Goal: Transaction & Acquisition: Register for event/course

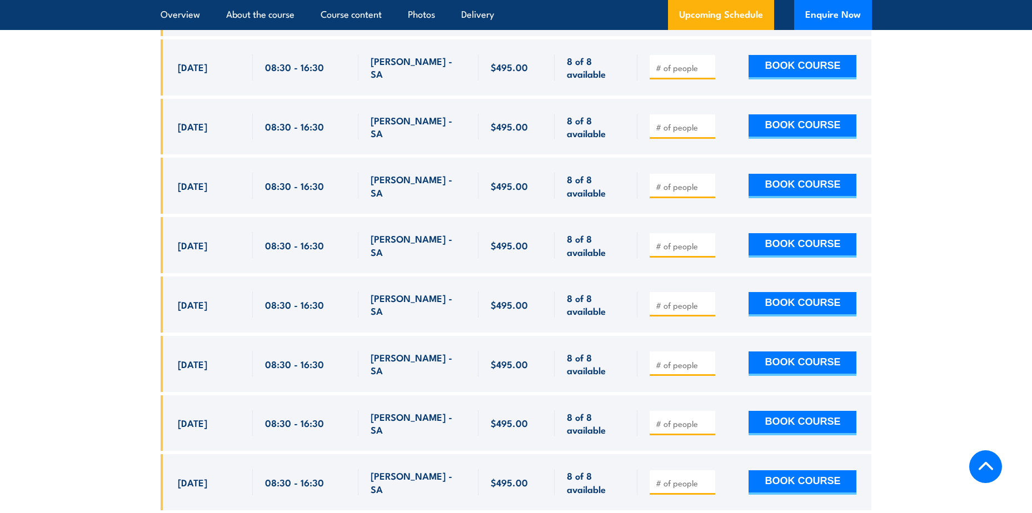
scroll to position [1980, 0]
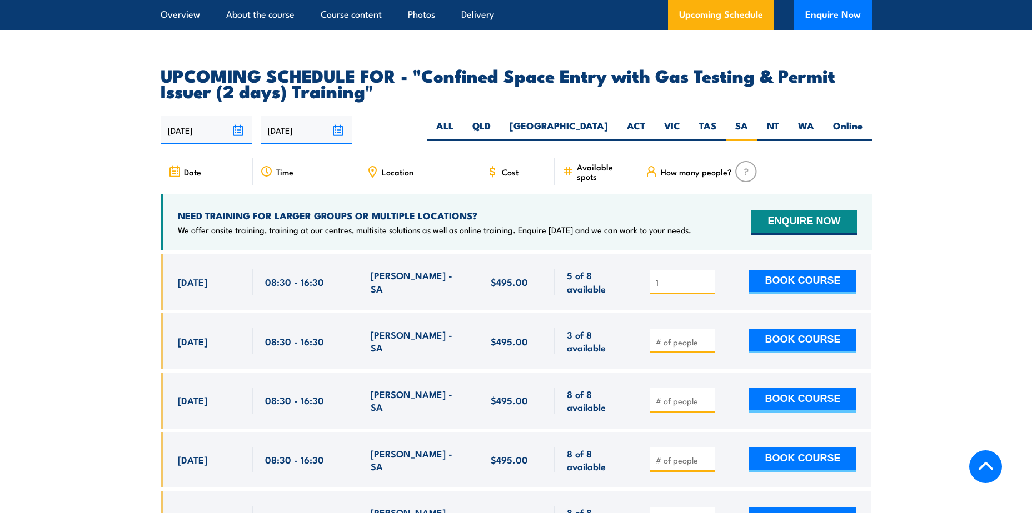
click at [493, 222] on input "1" at bounding box center [684, 282] width 56 height 11
type input "2"
click at [493, 222] on input "2" at bounding box center [684, 282] width 56 height 11
click at [493, 222] on input "1" at bounding box center [684, 342] width 56 height 11
type input "2"
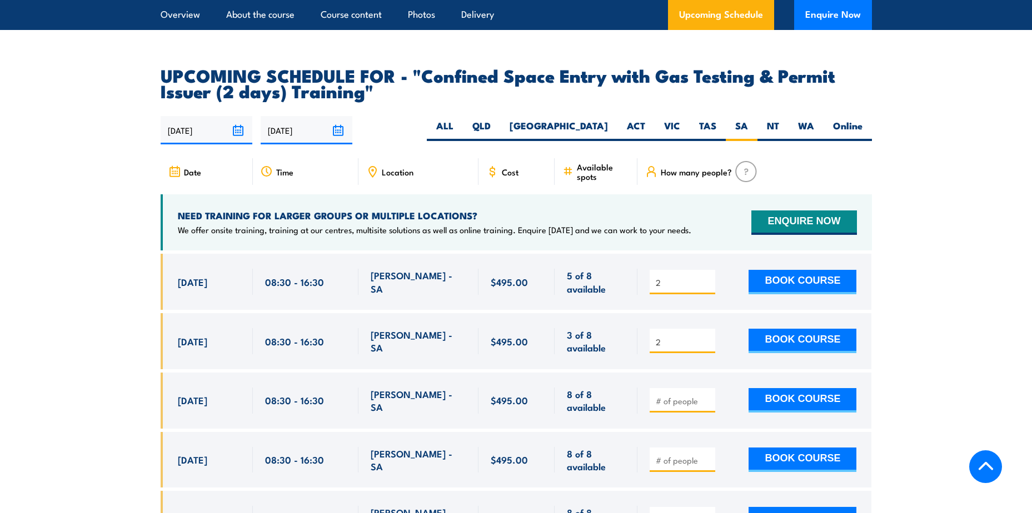
click at [493, 222] on input "2" at bounding box center [684, 342] width 56 height 11
type input "1"
click at [493, 222] on input "1" at bounding box center [684, 401] width 56 height 11
click at [493, 222] on button "BOOK COURSE" at bounding box center [802, 282] width 108 height 24
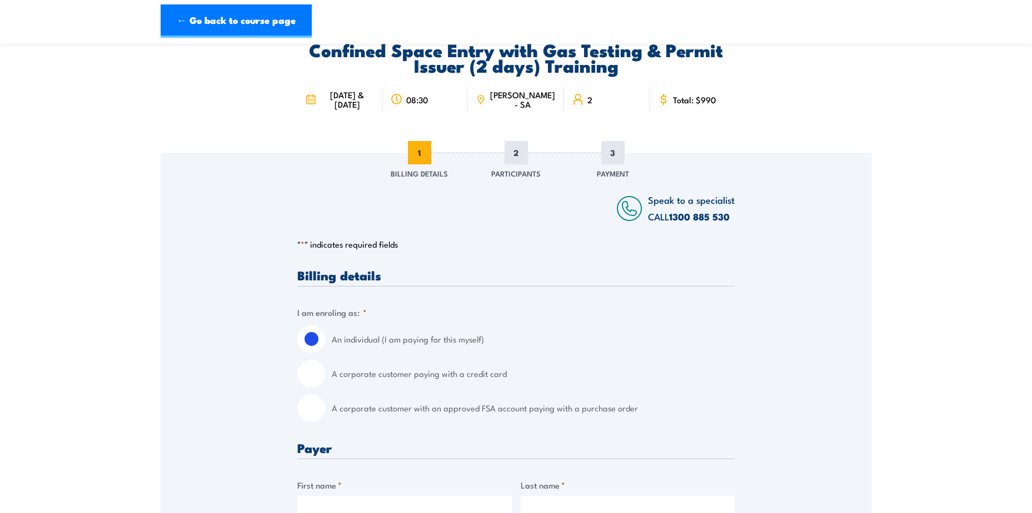
scroll to position [111, 0]
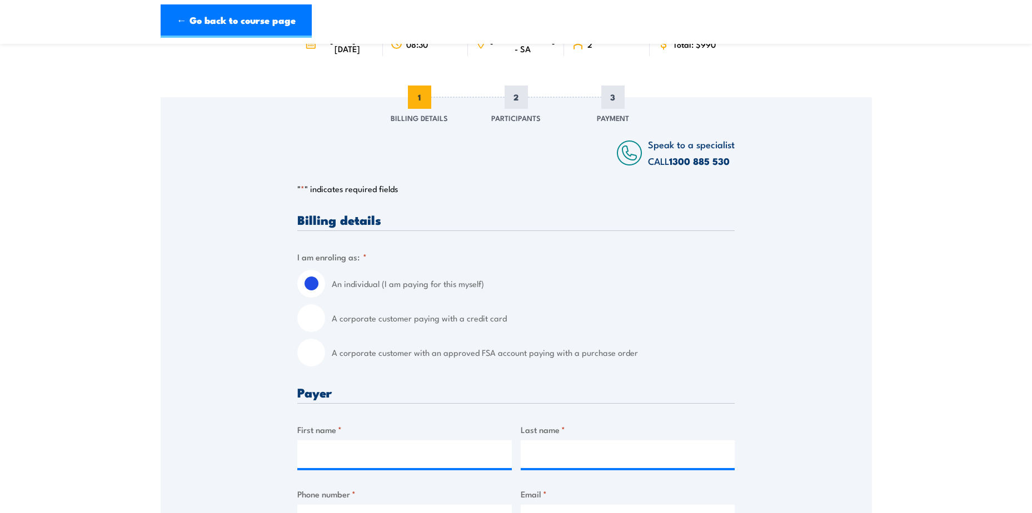
click at [316, 355] on input "A corporate customer with an approved FSA account paying with a purchase order" at bounding box center [311, 353] width 28 height 28
radio input "true"
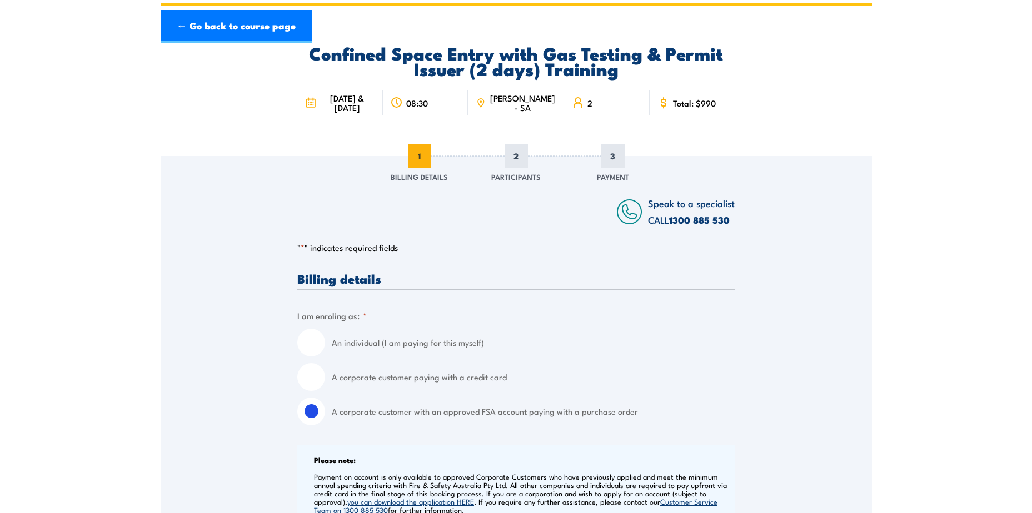
scroll to position [0, 0]
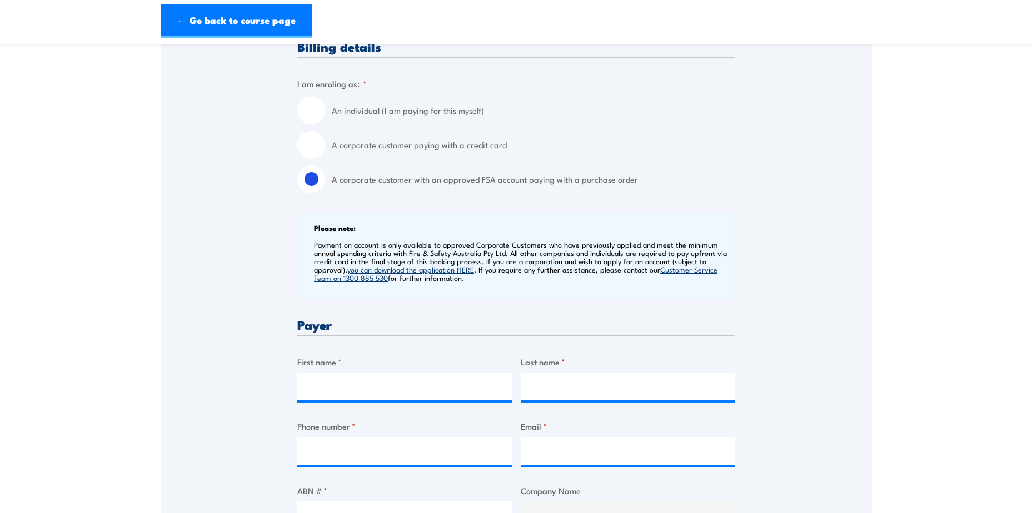
scroll to position [389, 0]
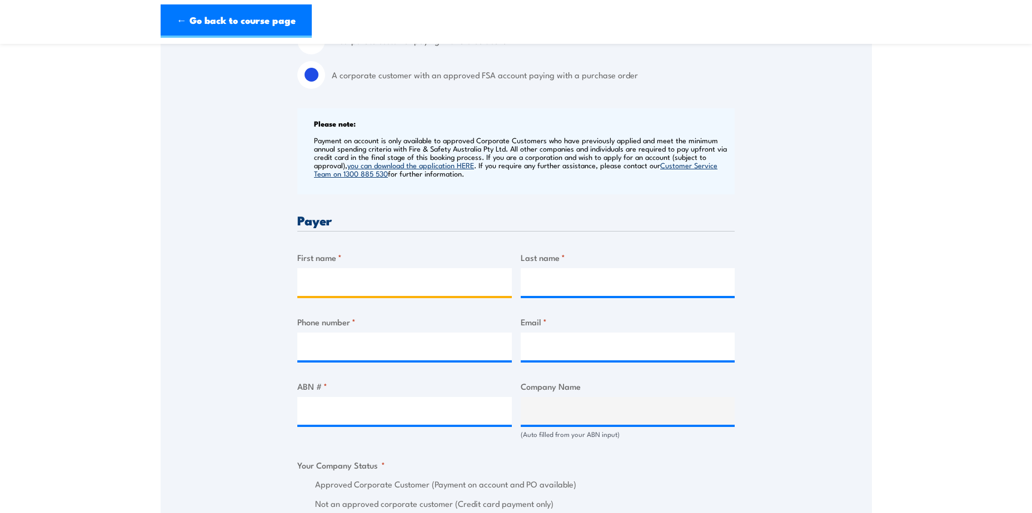
click at [392, 282] on input "First name *" at bounding box center [404, 282] width 214 height 28
click at [895, 223] on section "Confined Space Entry with Gas Testing & Permit Issuer (2 days) Training 08:30 2…" at bounding box center [516, 412] width 1032 height 1491
click at [907, 342] on section "Confined Space Entry with Gas Testing & Permit Issuer (2 days) Training 08:30 2…" at bounding box center [516, 412] width 1032 height 1491
click at [376, 285] on input "First name *" at bounding box center [404, 282] width 214 height 28
type input "Colby"
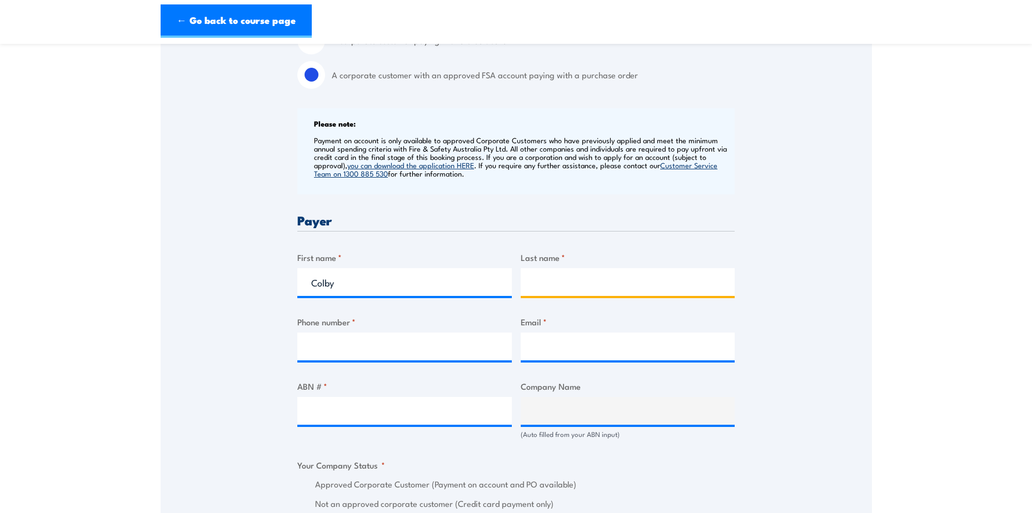
type input "Jachmann"
type input "0429496841"
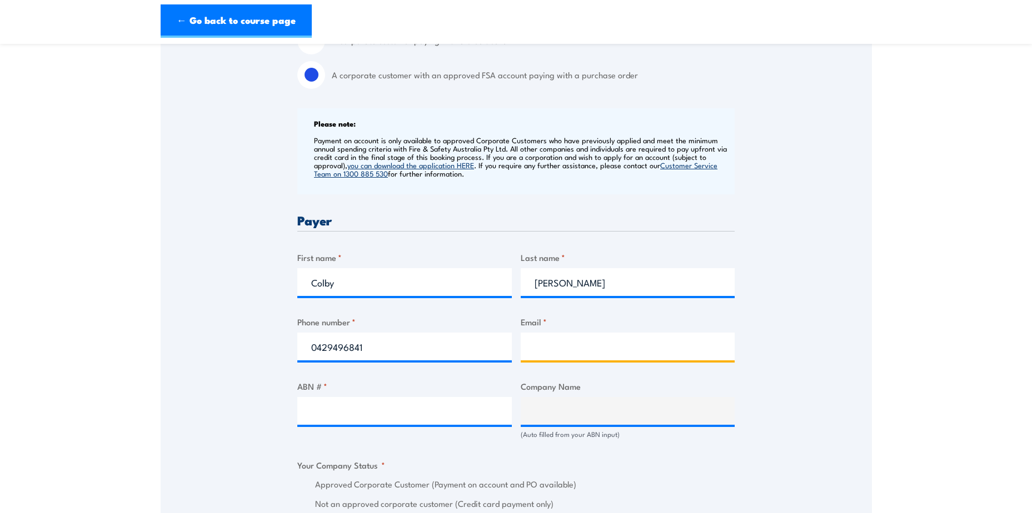
type input "Colby.Jachmann@liebherr.com"
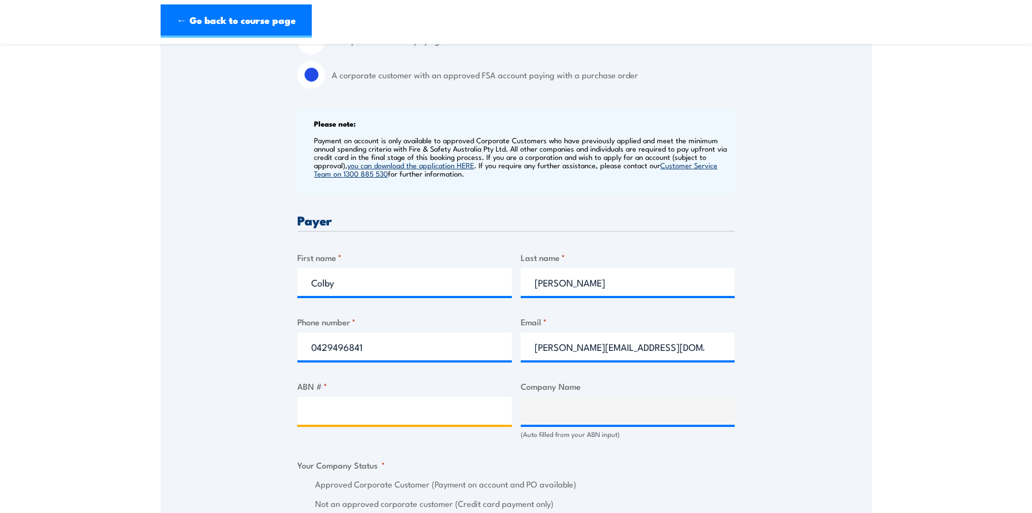
click at [391, 418] on input "ABN # *" at bounding box center [404, 411] width 214 height 28
click at [335, 419] on input "ABN # *" at bounding box center [404, 411] width 214 height 28
paste input "65 007 970 452"
type input "65 007 970 452"
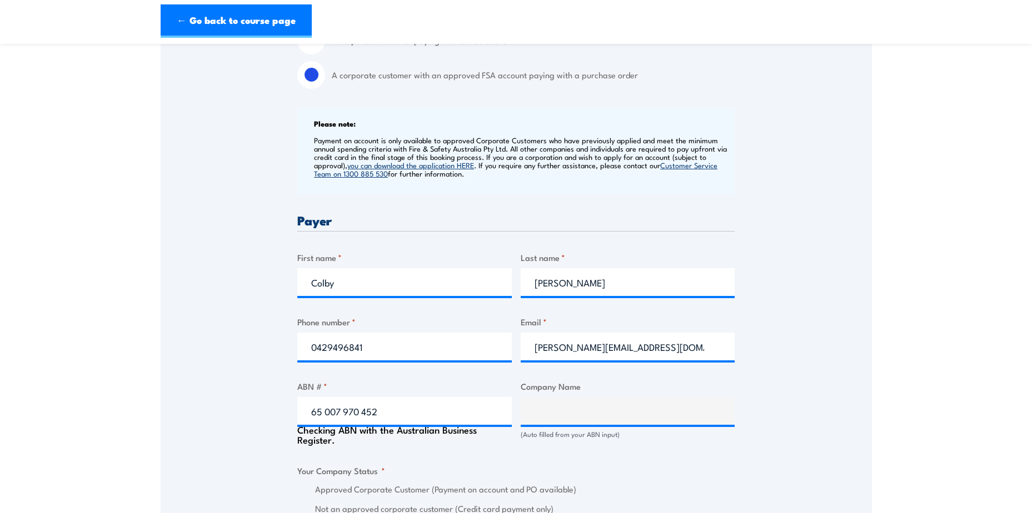
click at [646, 453] on div "Billing details I am enroling as: * An individual (I am paying for this myself)…" at bounding box center [515, 508] width 437 height 1144
type input "LIEBHERR-AUSTRALIA PTY. LTD."
radio input "true"
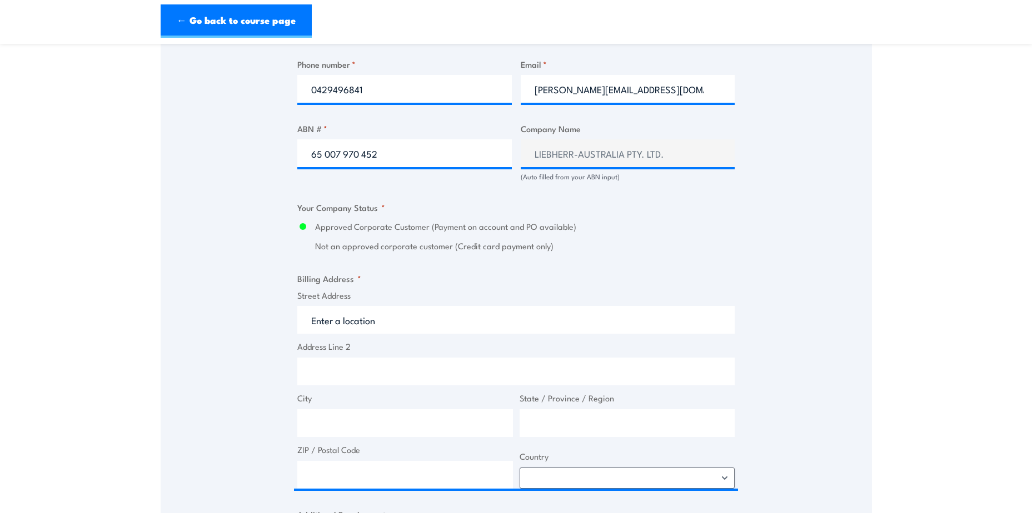
scroll to position [667, 0]
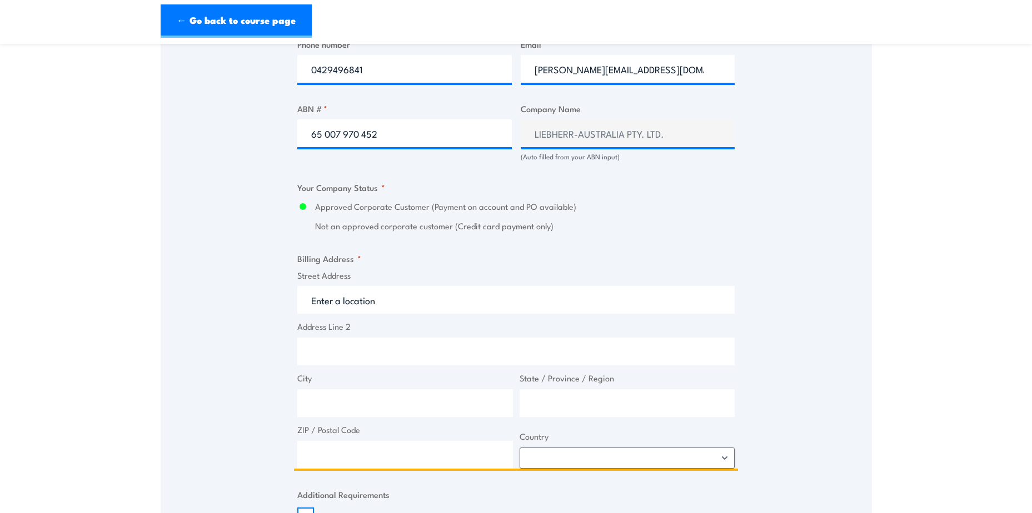
click at [392, 297] on input "Street Address" at bounding box center [515, 300] width 437 height 28
click at [371, 302] on input "Street Address" at bounding box center [515, 300] width 437 height 28
paste input "Kesters Road Dr. Willi Liebherr Drive 1, Para Hills West SA 509"
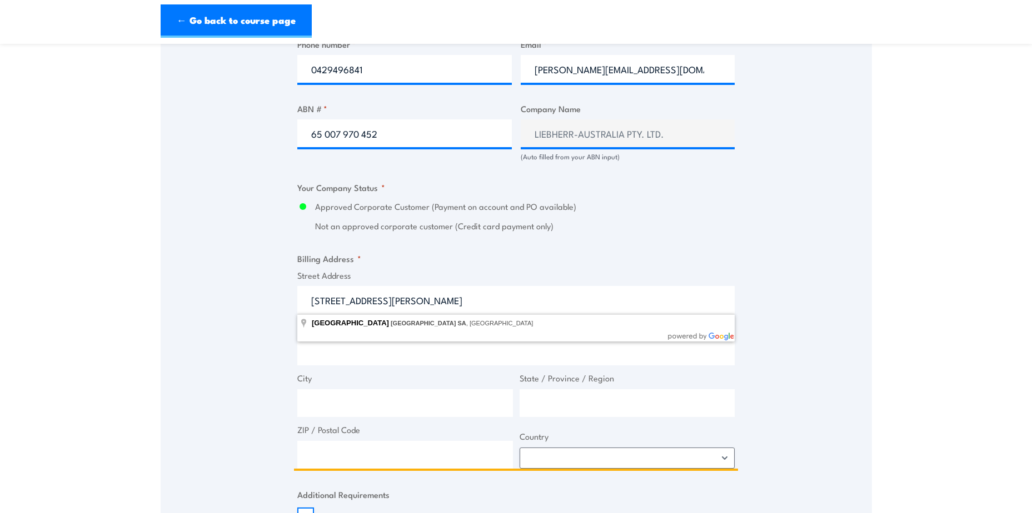
type input "Kesters Road Dr. Willi Liebherr Drive 1, Para Hills West SA 509"
click at [397, 353] on input "Address Line 2" at bounding box center [515, 352] width 437 height 28
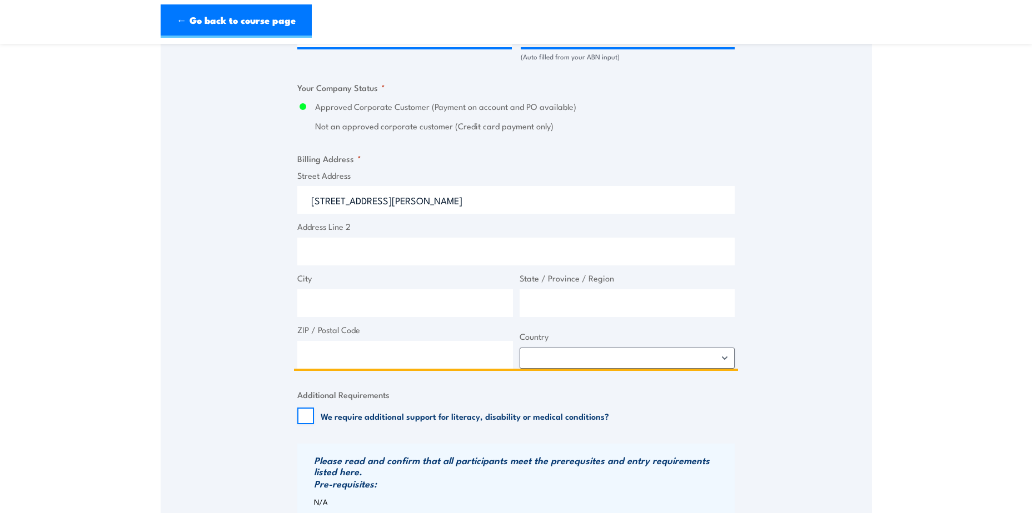
scroll to position [778, 0]
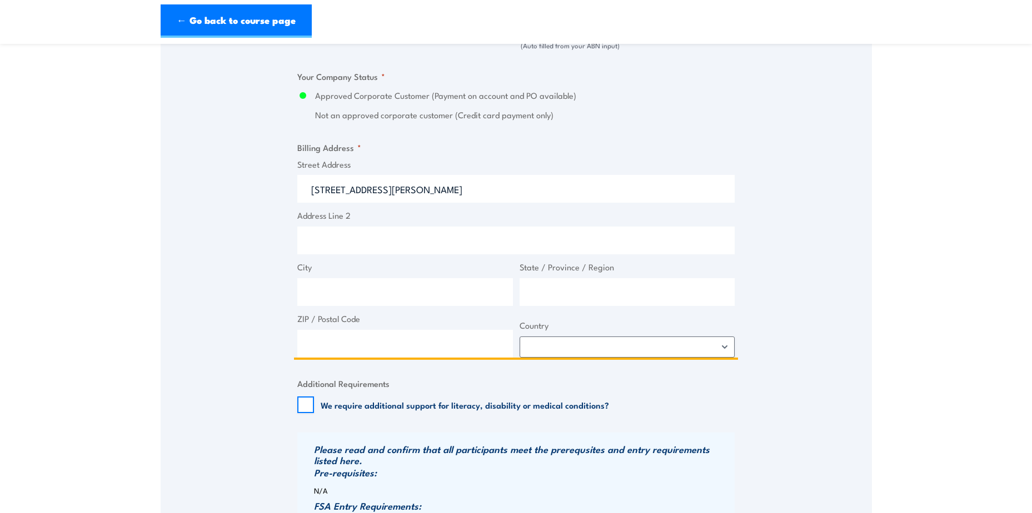
click at [611, 287] on input "State / Province / Region" at bounding box center [628, 292] width 216 height 28
click at [422, 351] on input "ZIP / Postal Code" at bounding box center [405, 344] width 216 height 28
type input "5096"
click at [598, 352] on select "Afghanistan Albania Algeria American Samoa Andorra Angola Anguilla Antarctica A…" at bounding box center [628, 347] width 216 height 21
select select "Australia"
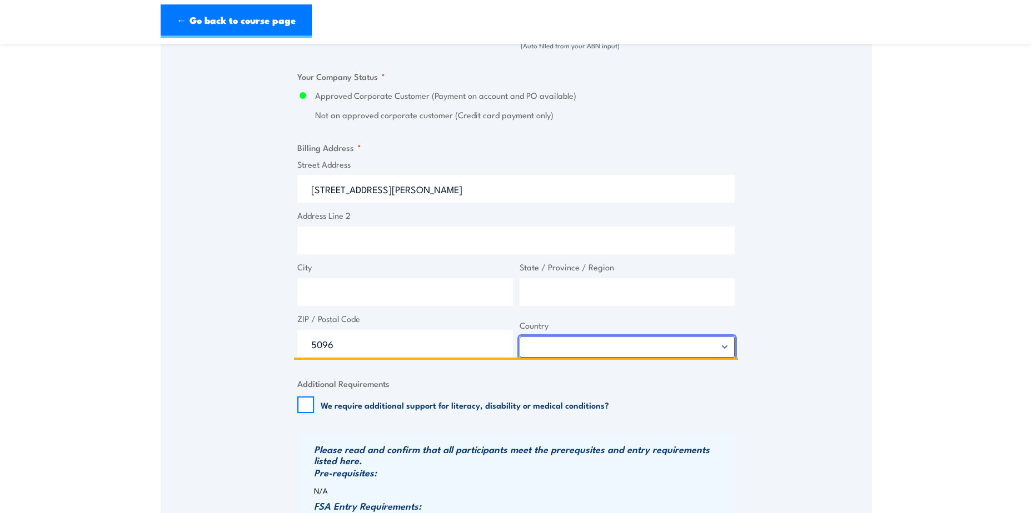
click at [520, 337] on select "Afghanistan Albania Algeria American Samoa Andorra Angola Anguilla Antarctica A…" at bounding box center [628, 347] width 216 height 21
click at [400, 285] on input "City" at bounding box center [405, 292] width 216 height 28
type input "A"
type input "P"
type input "Adelaide"
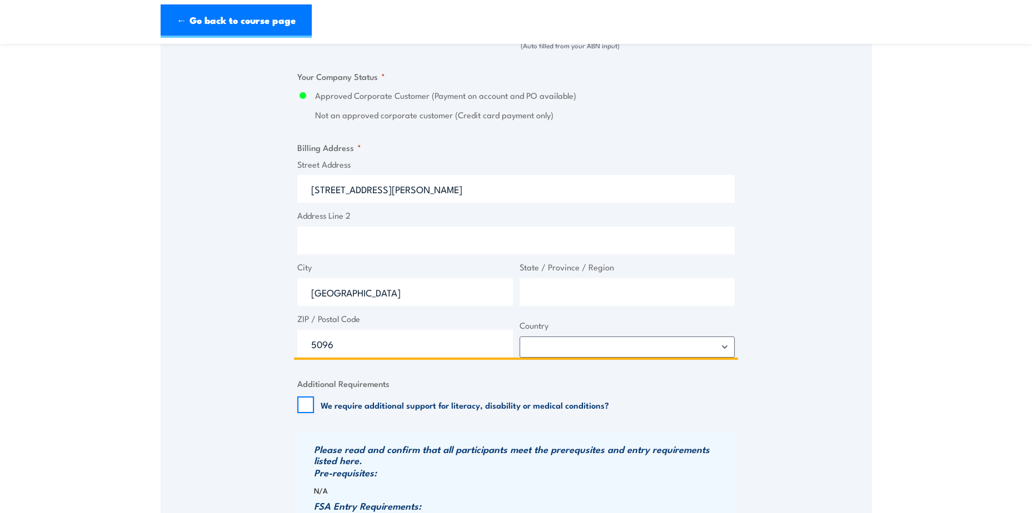
click at [536, 289] on input "State / Province / Region" at bounding box center [628, 292] width 216 height 28
type input "SA"
click at [325, 253] on input "Address Line 2" at bounding box center [515, 241] width 437 height 28
click at [436, 194] on input "Kesters Road Dr. Willi Liebherr Drive 1, Para Hills West SA 509" at bounding box center [515, 189] width 437 height 28
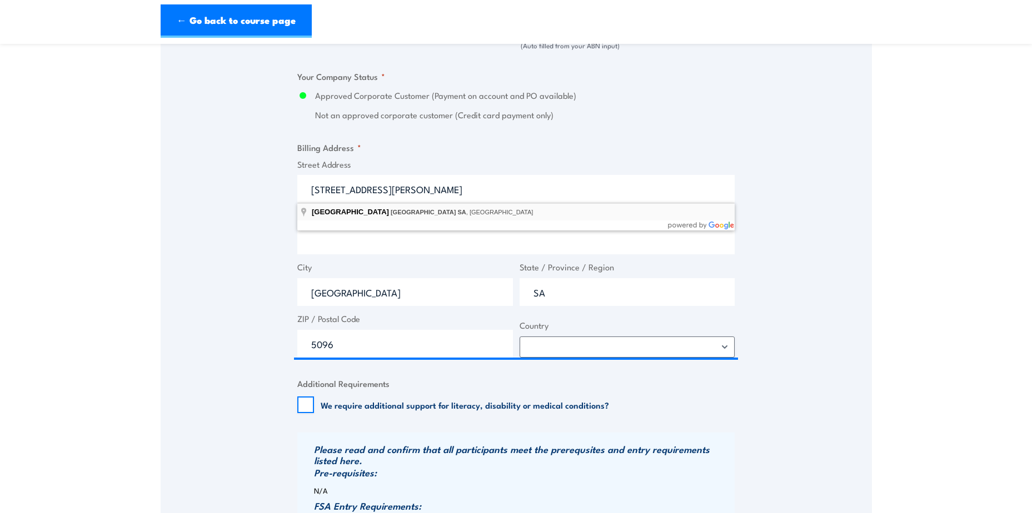
type input "Kesters Road, Para Hills West SA, Australia"
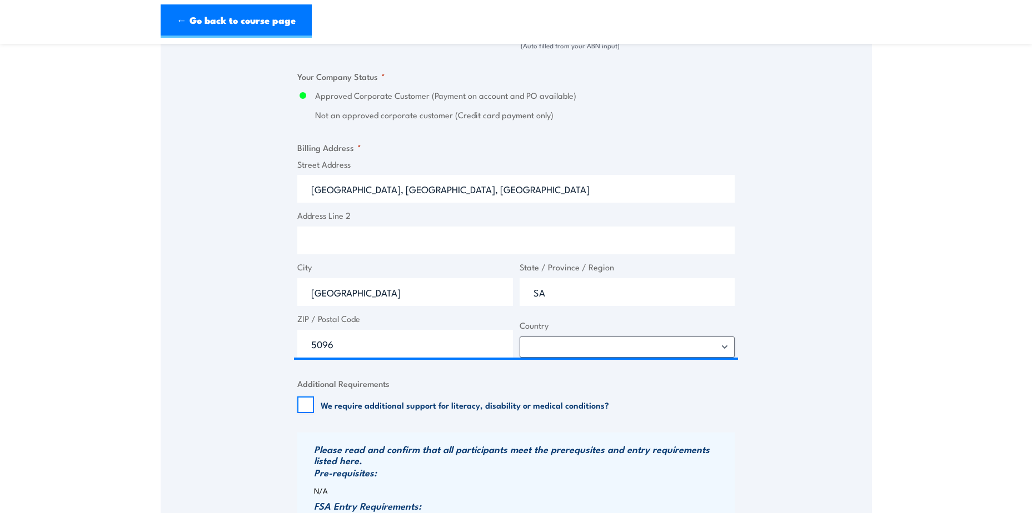
type input "Kesters Rd"
type input "Para Hills West"
type input "South Australia"
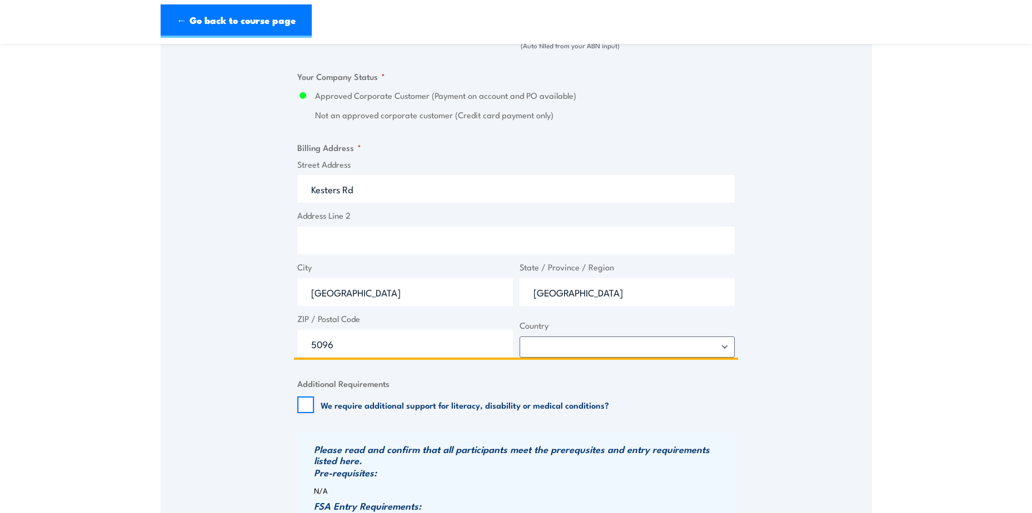
click at [368, 189] on input "Kesters Rd" at bounding box center [515, 189] width 437 height 28
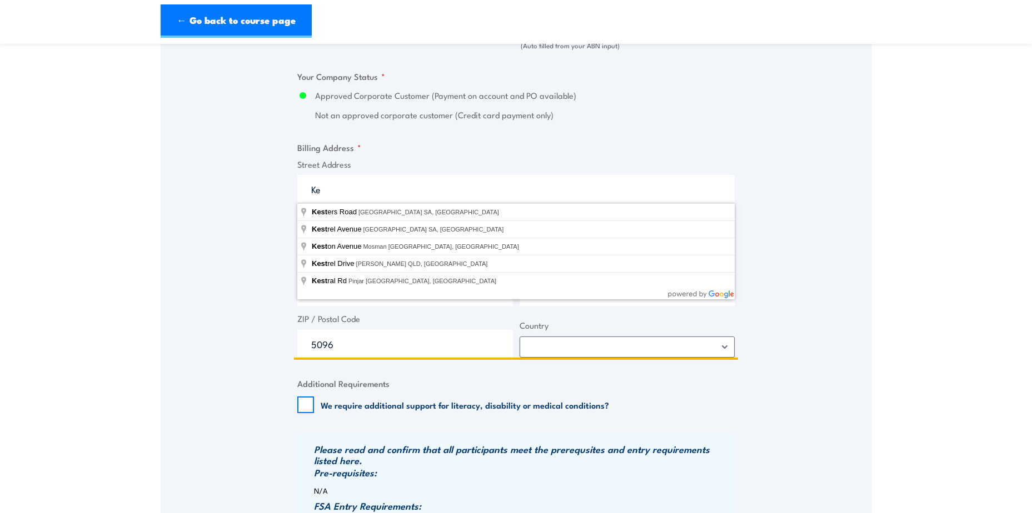
type input "K"
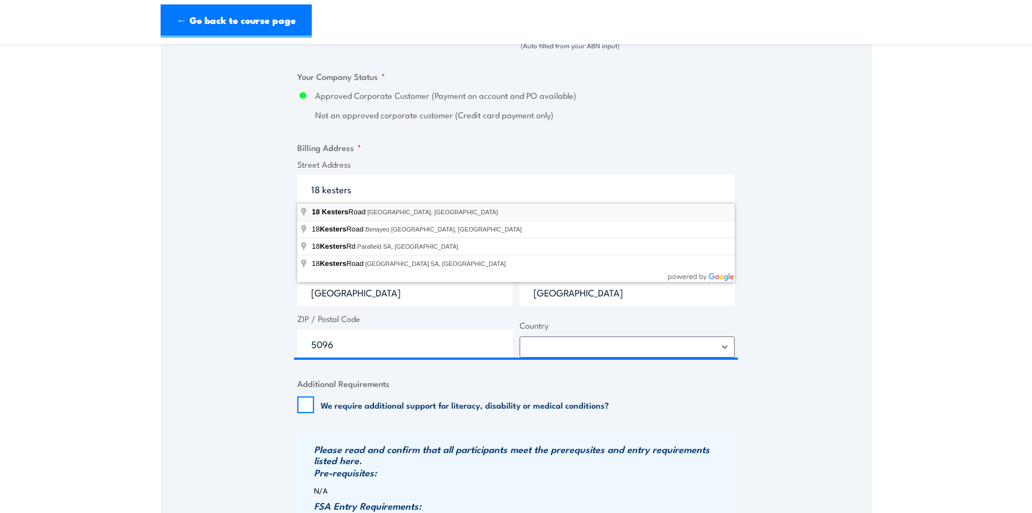
type input "18 Kesters Road, Para Hills West SA, Australia"
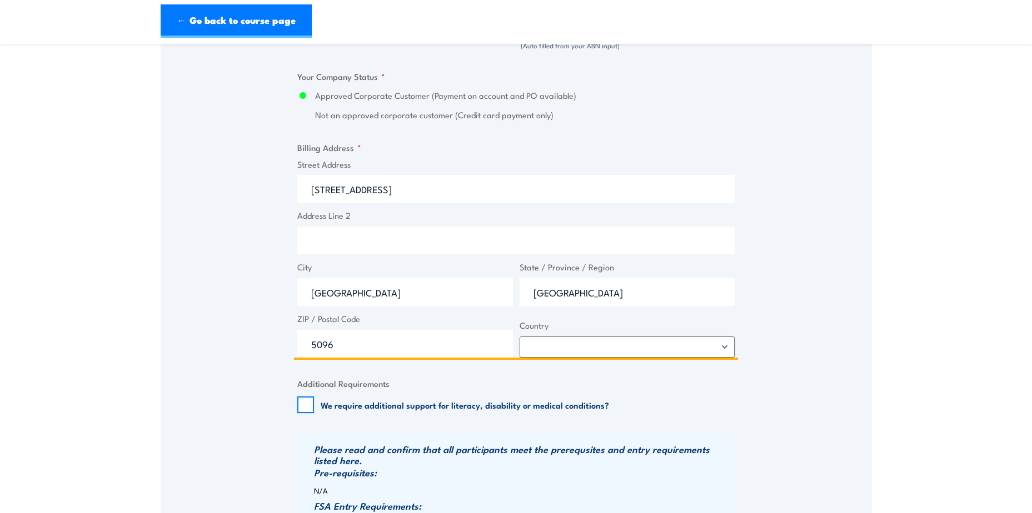
click at [373, 192] on input "18 Kesters Rd" at bounding box center [515, 189] width 437 height 28
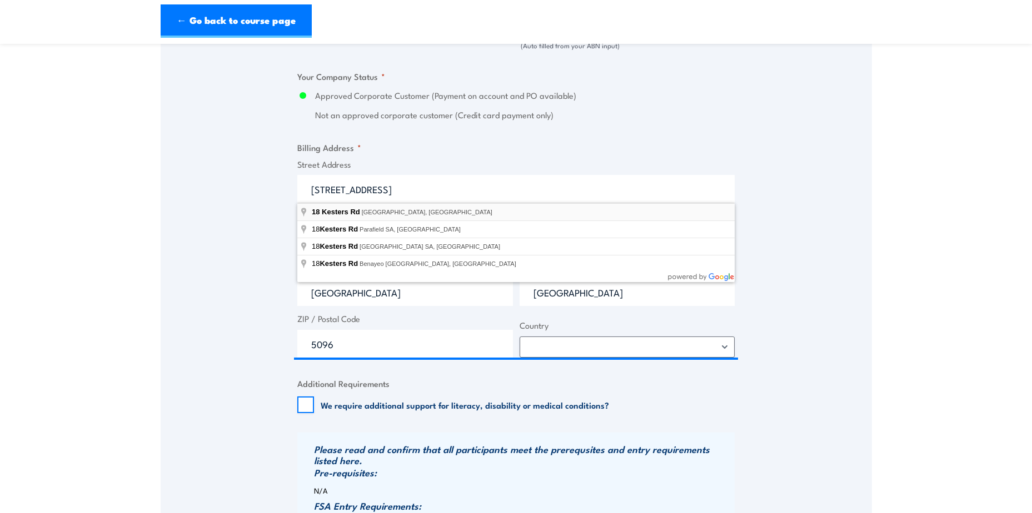
type input "18 Kesters Rd, Para Hills West SA, Australia"
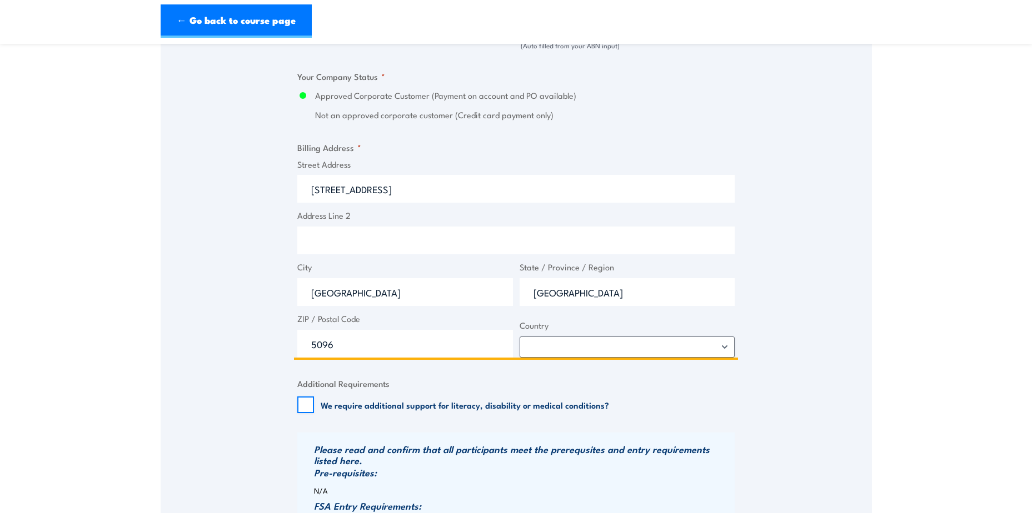
click at [370, 189] on input "18 Kesters Rd" at bounding box center [515, 189] width 437 height 28
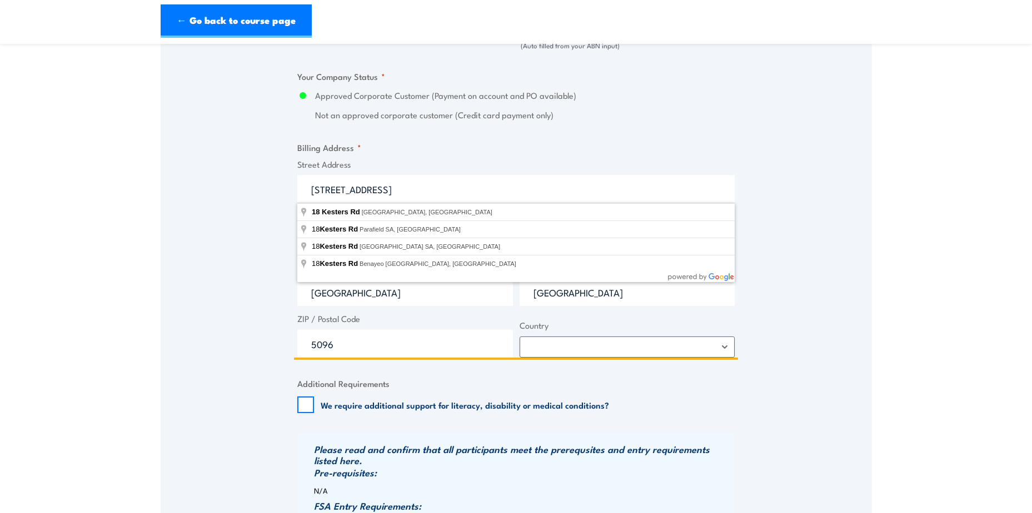
drag, startPoint x: 374, startPoint y: 190, endPoint x: 317, endPoint y: 191, distance: 57.2
click at [317, 191] on input "18 Kesters Rd" at bounding box center [515, 189] width 437 height 28
click at [381, 202] on input "18 Kesters Rd" at bounding box center [515, 189] width 437 height 28
click at [363, 193] on input "18 Kesters Rd" at bounding box center [515, 189] width 437 height 28
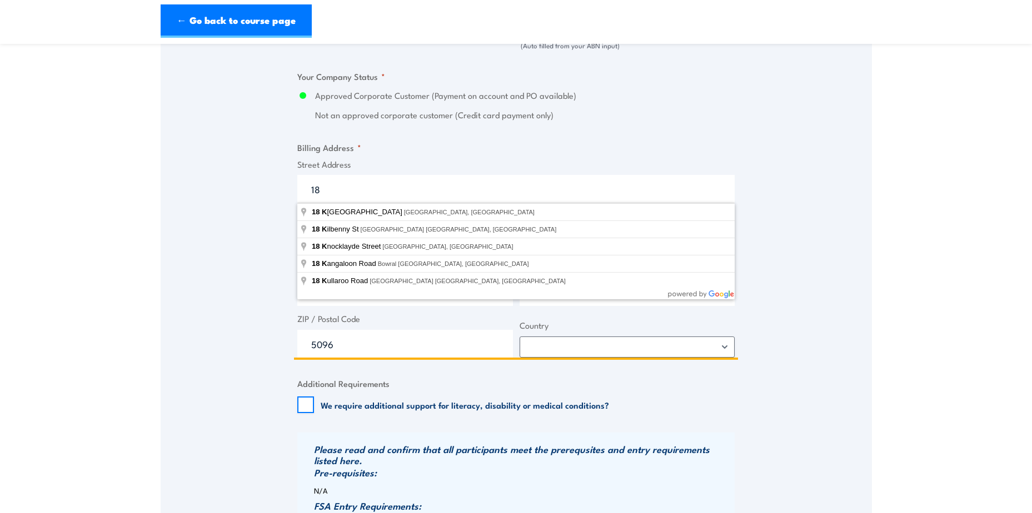
type input "1"
drag, startPoint x: 393, startPoint y: 193, endPoint x: 283, endPoint y: 188, distance: 109.6
click at [283, 188] on div "Speak to a specialist CALL 1300 885 530 CALL 1300 885 530 " * " indicates requi…" at bounding box center [516, 60] width 711 height 1260
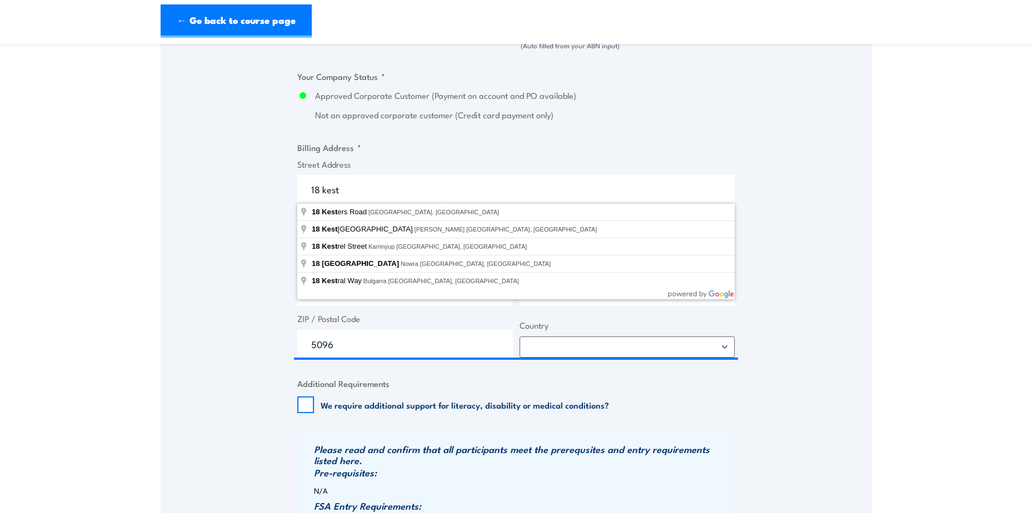
drag, startPoint x: 283, startPoint y: 188, endPoint x: 265, endPoint y: 196, distance: 19.9
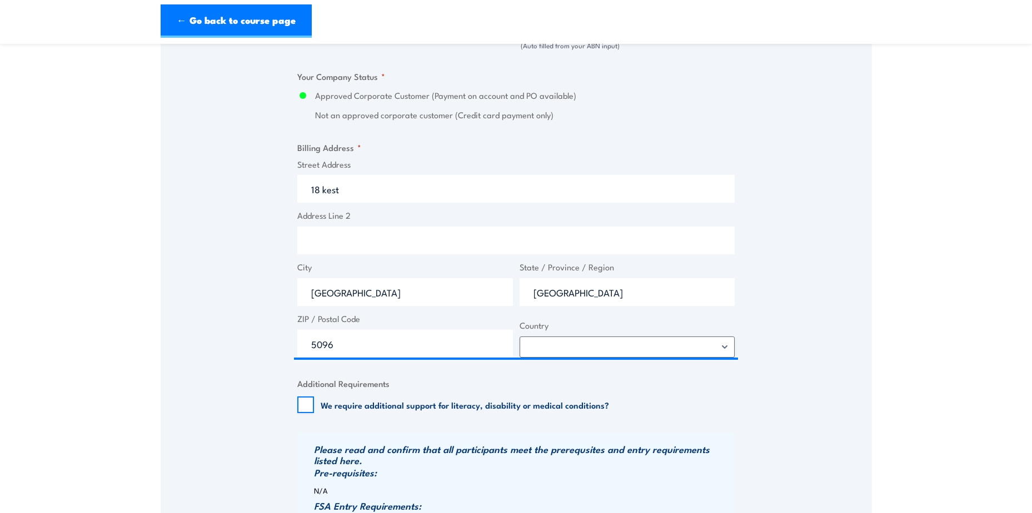
drag, startPoint x: 265, startPoint y: 196, endPoint x: 553, endPoint y: 213, distance: 288.9
click at [607, 222] on label "Address Line 2" at bounding box center [515, 215] width 437 height 13
click at [607, 227] on input "Address Line 2" at bounding box center [515, 241] width 437 height 28
click at [360, 188] on input "18 kest" at bounding box center [515, 189] width 437 height 28
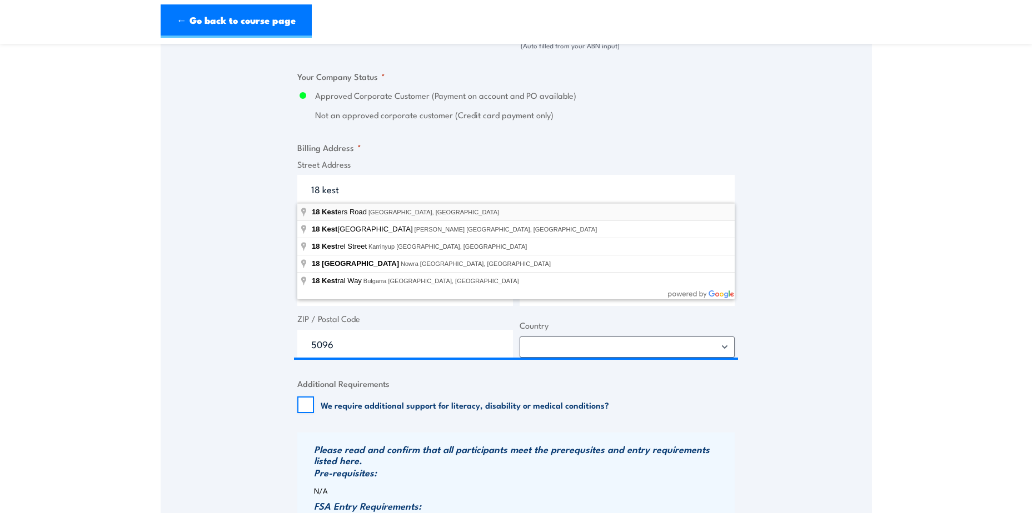
type input "18 Kesters Road, Para Hills West SA, Australia"
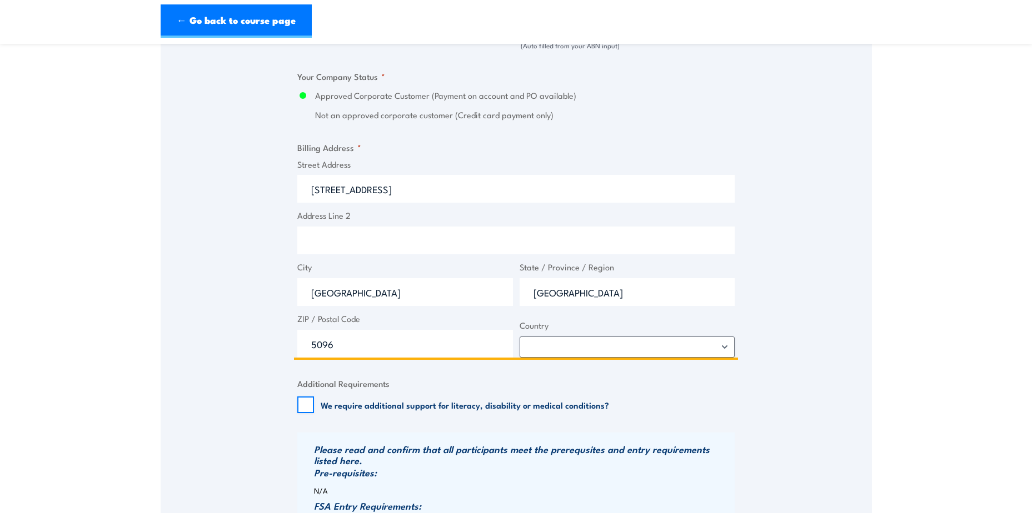
click at [378, 190] on input "18 Kesters Rd" at bounding box center [515, 189] width 437 height 28
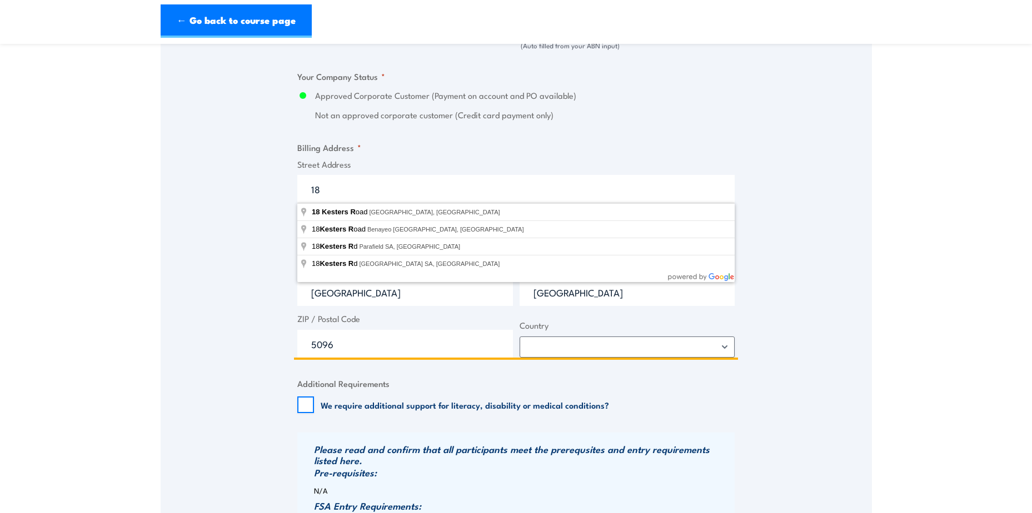
type input "1"
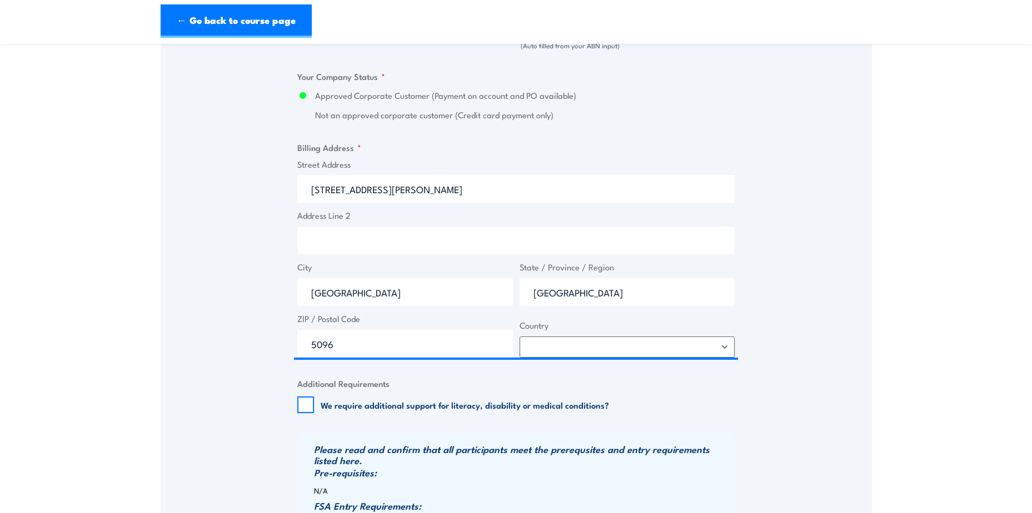
drag, startPoint x: 453, startPoint y: 256, endPoint x: 451, endPoint y: 243, distance: 12.9
click at [453, 252] on div "Street Address 1 Dr. willi liebherr drive Address Line 2 City Para Hills West S…" at bounding box center [516, 258] width 444 height 200
click at [391, 182] on input "1 Dr. willi liebherr drive" at bounding box center [515, 189] width 437 height 28
click at [418, 200] on input "1 Dr. willi liebherr drive" at bounding box center [515, 189] width 437 height 28
click at [397, 189] on input "1 Dr. willi liebherr drive" at bounding box center [515, 189] width 437 height 28
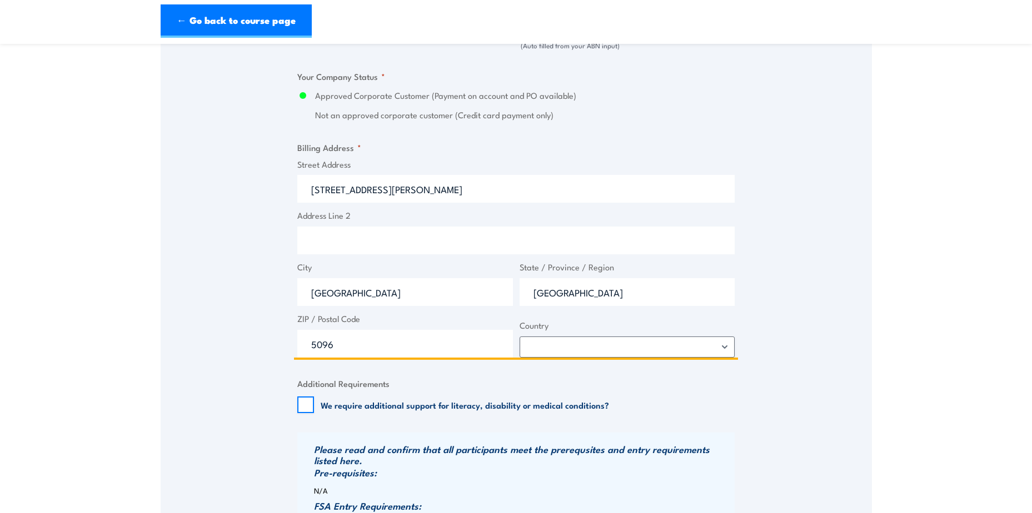
drag, startPoint x: 406, startPoint y: 187, endPoint x: 282, endPoint y: 181, distance: 124.6
click at [282, 181] on div "Speak to a specialist CALL 1300 885 530 CALL 1300 885 530 " * " indicates requi…" at bounding box center [516, 60] width 711 height 1260
paste input "Kesters Road Dr. Willi Liebherr Drive 1, Para Hills West SA 5096"
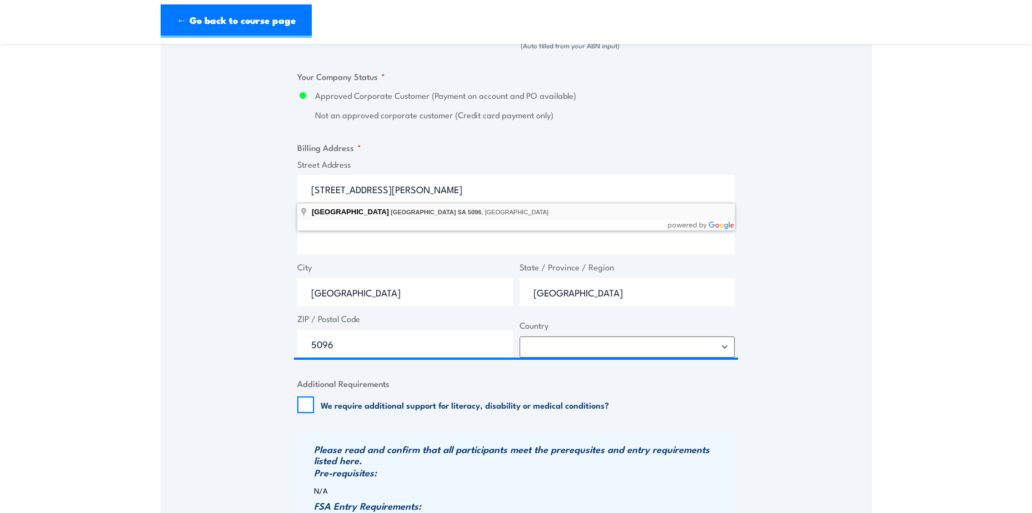
type input "Kesters Road, Para Hills West SA 5096, Australia"
type input "Kesters Rd"
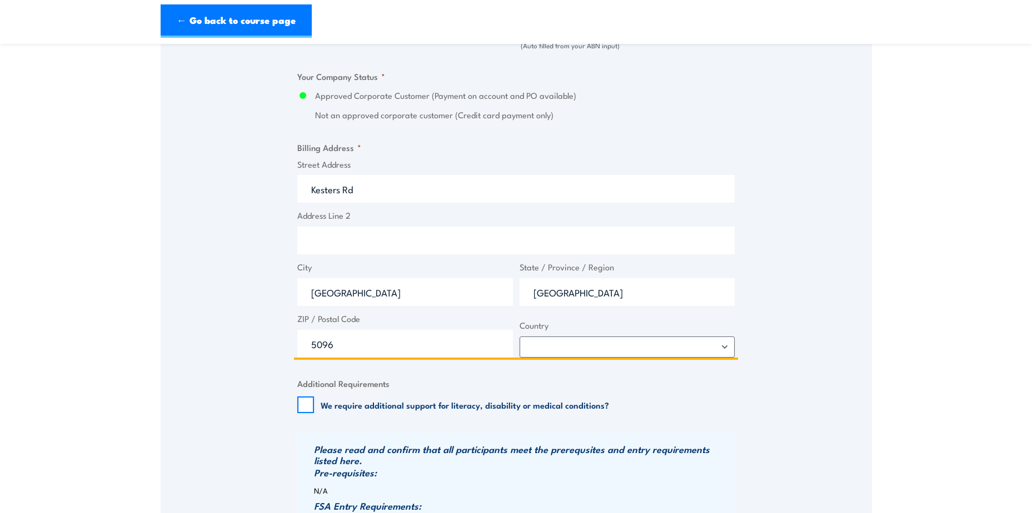
click at [352, 236] on input "Address Line 2" at bounding box center [515, 241] width 437 height 28
type input "1"
paste input "Kesters Road Dr. Willi Liebherr Drive 1, Para Hills West SA 5096"
drag, startPoint x: 366, startPoint y: 244, endPoint x: 289, endPoint y: 239, distance: 77.4
click at [289, 239] on div "Speak to a specialist CALL 1300 885 530 CALL 1300 885 530 " * " indicates requi…" at bounding box center [516, 60] width 711 height 1260
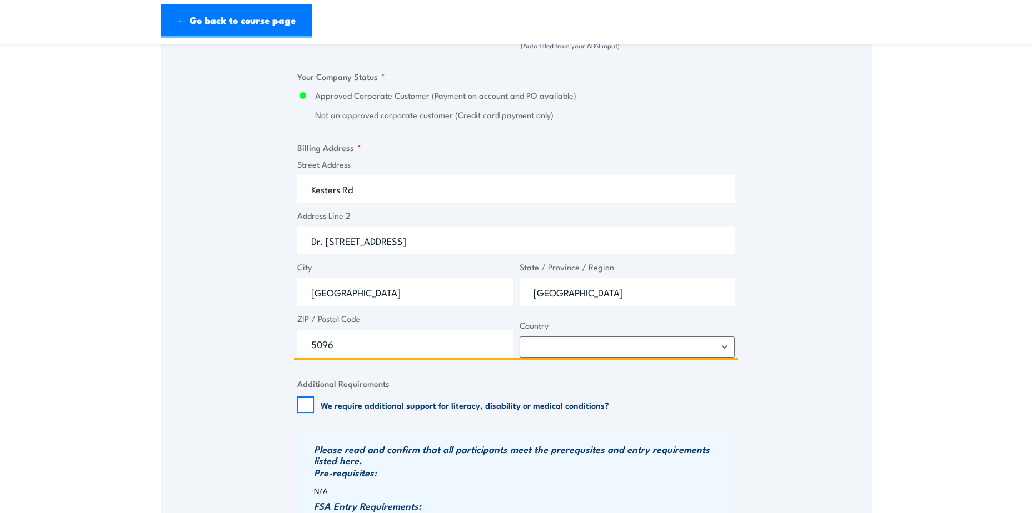
type input "Dr. Willi Liebherr Drive 1, Para Hills West SA 5096"
click at [809, 251] on div "Speak to a specialist CALL 1300 885 530 CALL 1300 885 530 " * " indicates requi…" at bounding box center [516, 60] width 711 height 1260
click at [302, 407] on input "We require additional support for literacy, disability or medical conditions?" at bounding box center [305, 405] width 17 height 17
click at [310, 405] on input "We require additional support for literacy, disability or medical conditions?" at bounding box center [305, 405] width 17 height 17
checkbox input "false"
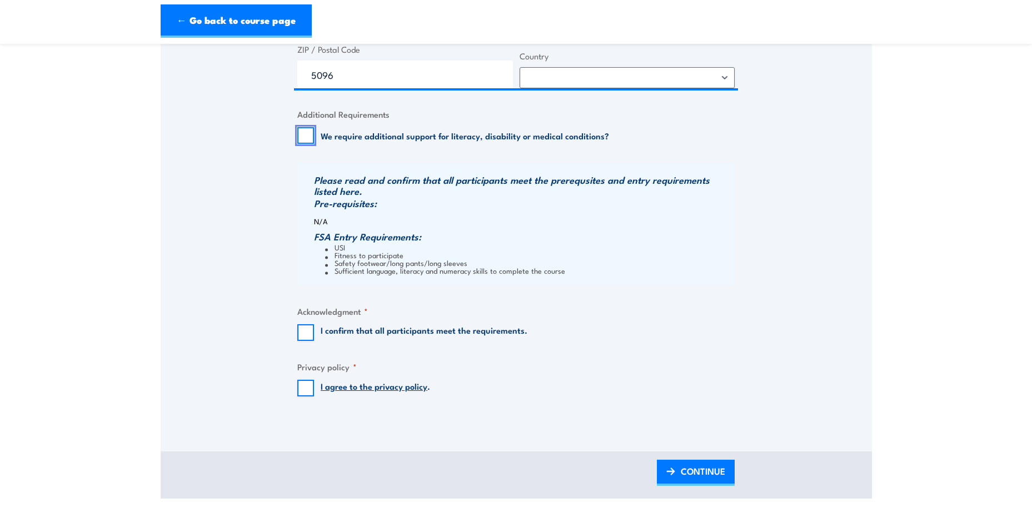
scroll to position [1056, 0]
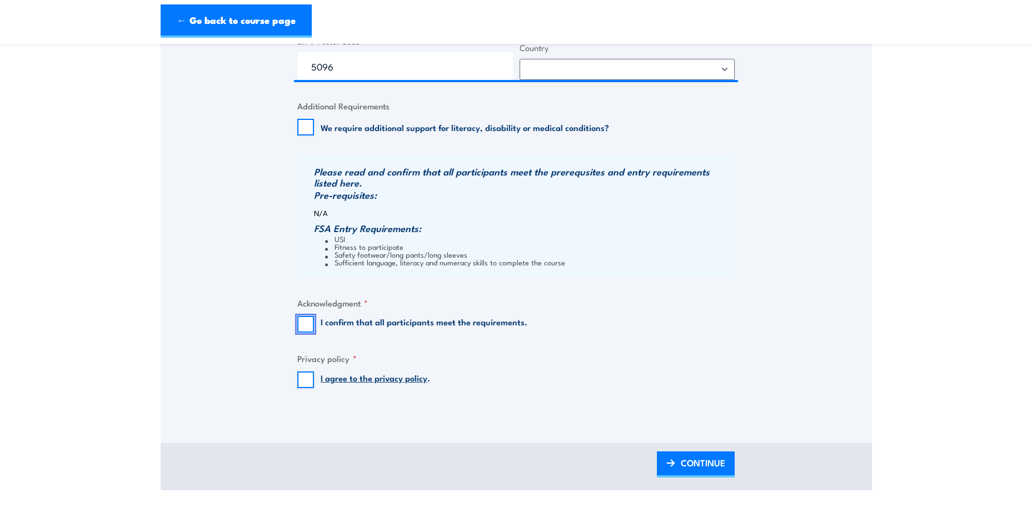
click at [305, 324] on input "I confirm that all participants meet the requirements." at bounding box center [305, 324] width 17 height 17
checkbox input "true"
click at [310, 378] on input "I agree to the privacy policy ." at bounding box center [305, 380] width 17 height 17
checkbox input "true"
click at [707, 457] on span "CONTINUE" at bounding box center [703, 462] width 44 height 29
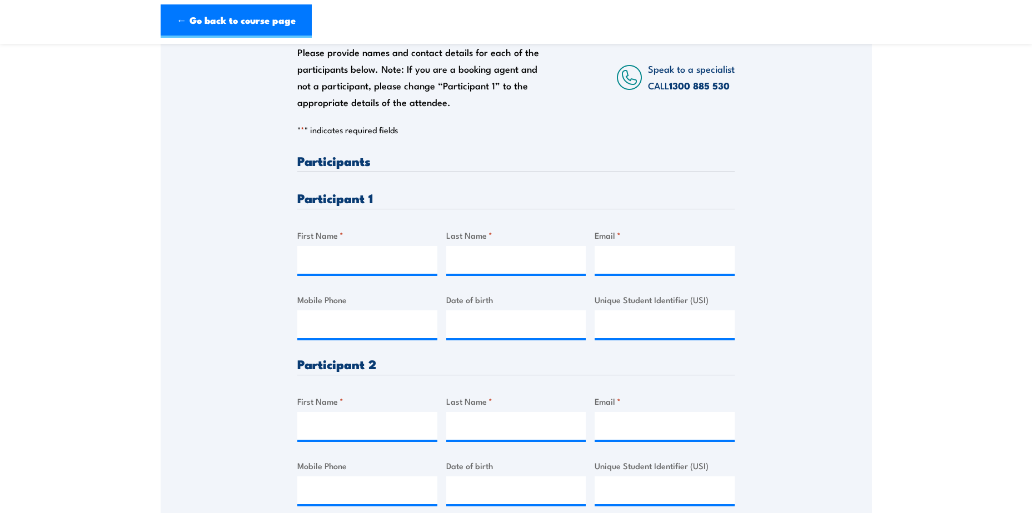
scroll to position [222, 0]
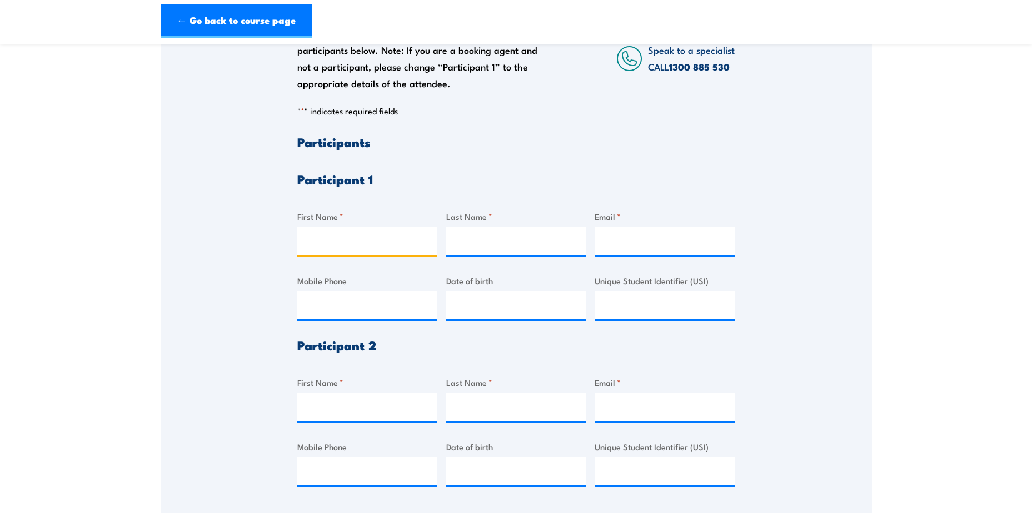
click at [380, 243] on input "First Name *" at bounding box center [367, 241] width 140 height 28
click at [751, 348] on div "Please provide names and contact details for each of the participants below. No…" at bounding box center [516, 247] width 711 height 523
click at [325, 247] on input "First Name *" at bounding box center [367, 241] width 140 height 28
click at [538, 239] on input "Last Name *" at bounding box center [516, 241] width 140 height 28
click at [377, 247] on input "Aedan Ramage" at bounding box center [367, 241] width 140 height 28
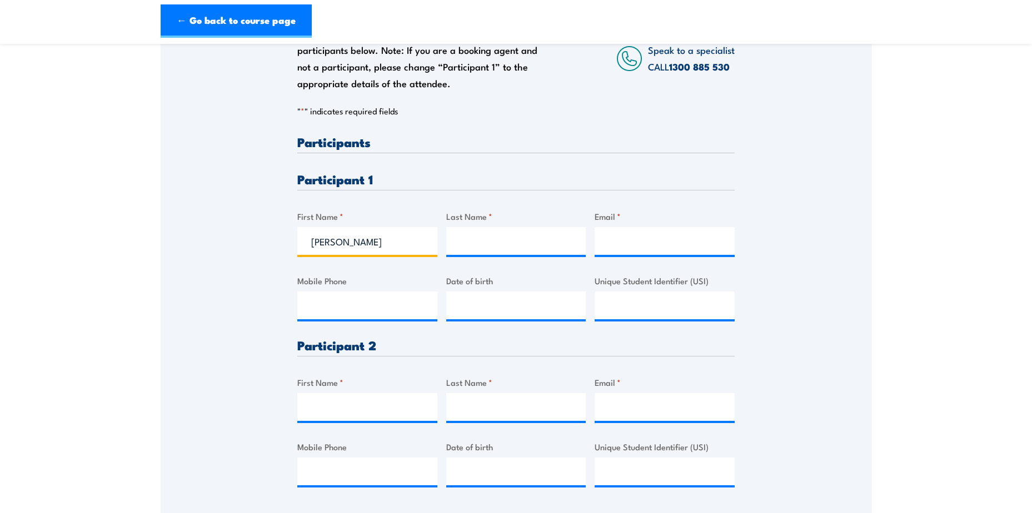
drag, startPoint x: 377, startPoint y: 244, endPoint x: 343, endPoint y: 243, distance: 34.5
click at [343, 243] on input "Aedan Ramage" at bounding box center [367, 241] width 140 height 28
type input "Aedan"
click at [455, 241] on input "Last Name *" at bounding box center [516, 241] width 140 height 28
paste input "Ramage"
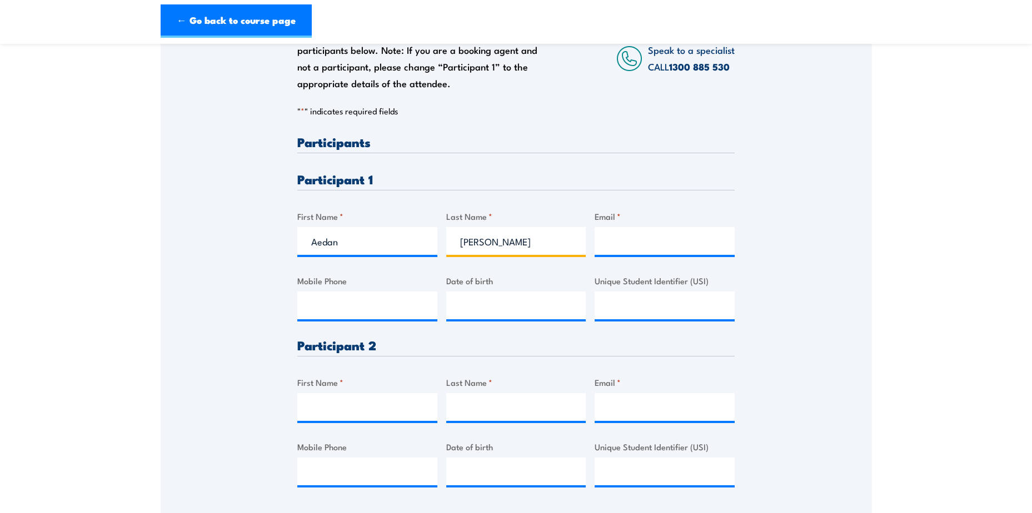
type input "Ramage"
click at [672, 237] on input "Email *" at bounding box center [665, 241] width 140 height 28
type input "aedan."
click at [643, 407] on input "Email *" at bounding box center [665, 407] width 140 height 28
paste input "thomaspallot541@gmail.com"
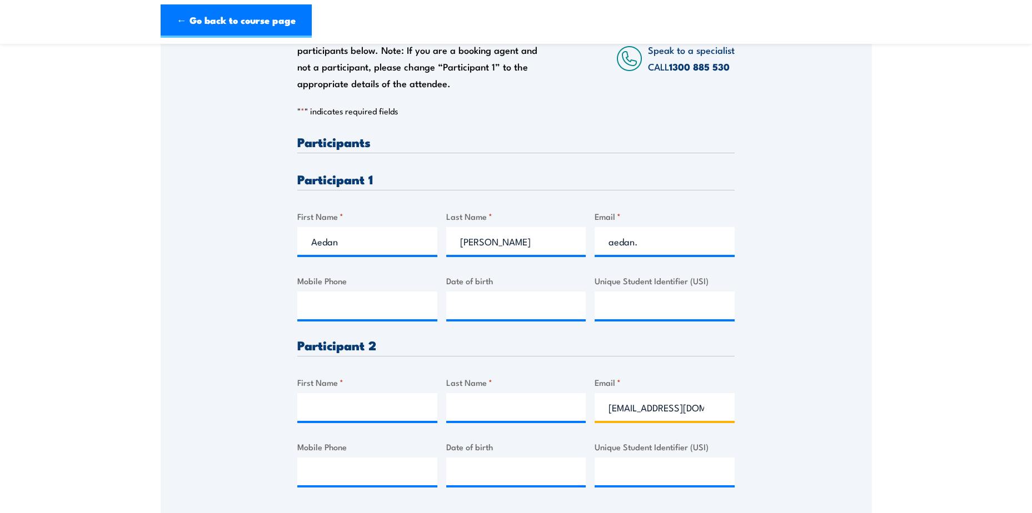
scroll to position [0, 42]
click at [608, 410] on input "thomaspallot541@gmail.com" at bounding box center [665, 407] width 140 height 28
click at [613, 410] on input "thomaspallot541@gmail.com" at bounding box center [665, 407] width 140 height 28
click at [637, 418] on input "thomaspallot541@gmail.com" at bounding box center [665, 407] width 140 height 28
click at [625, 404] on input "thomaspallot541@gmail.com" at bounding box center [665, 407] width 140 height 28
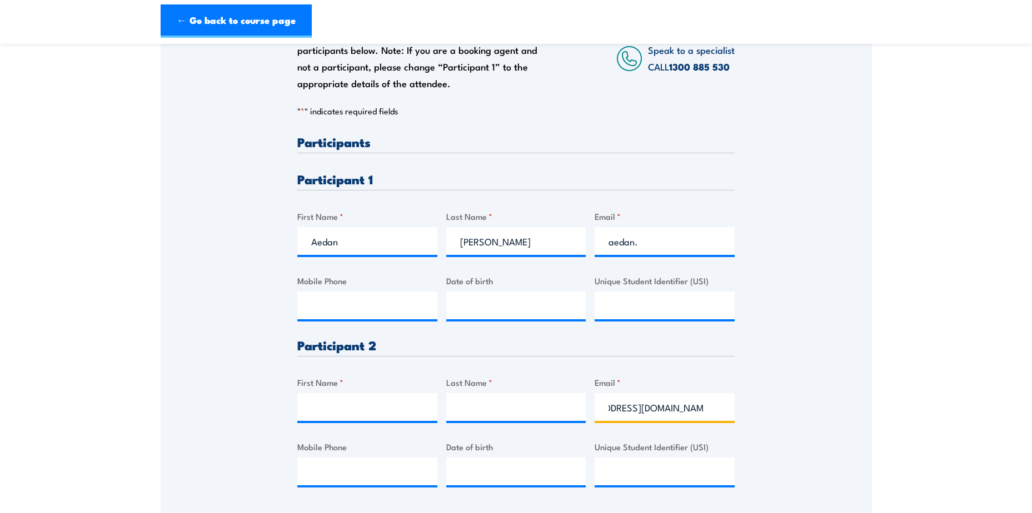
scroll to position [0, 0]
type input "thomaspallot541@gmail.com"
click at [581, 415] on input "Last Name *" at bounding box center [516, 407] width 140 height 28
type input "Pallot"
click at [399, 407] on input "First Name *" at bounding box center [367, 407] width 140 height 28
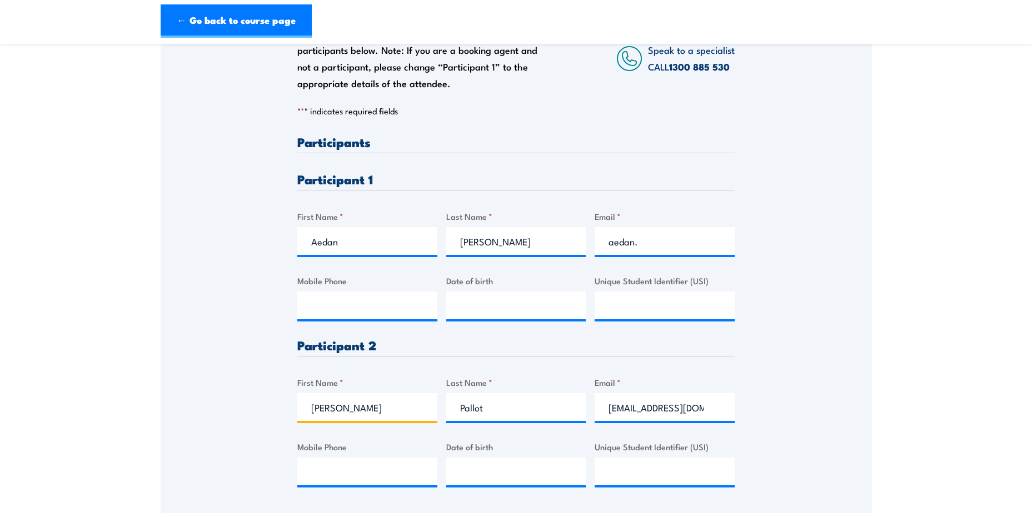
type input "Thomas"
click at [389, 384] on label "First Name *" at bounding box center [367, 382] width 140 height 13
click at [389, 393] on input "Thomas" at bounding box center [367, 407] width 140 height 28
click at [350, 475] on input "Mobile Phone" at bounding box center [367, 472] width 140 height 28
type input "0475089543"
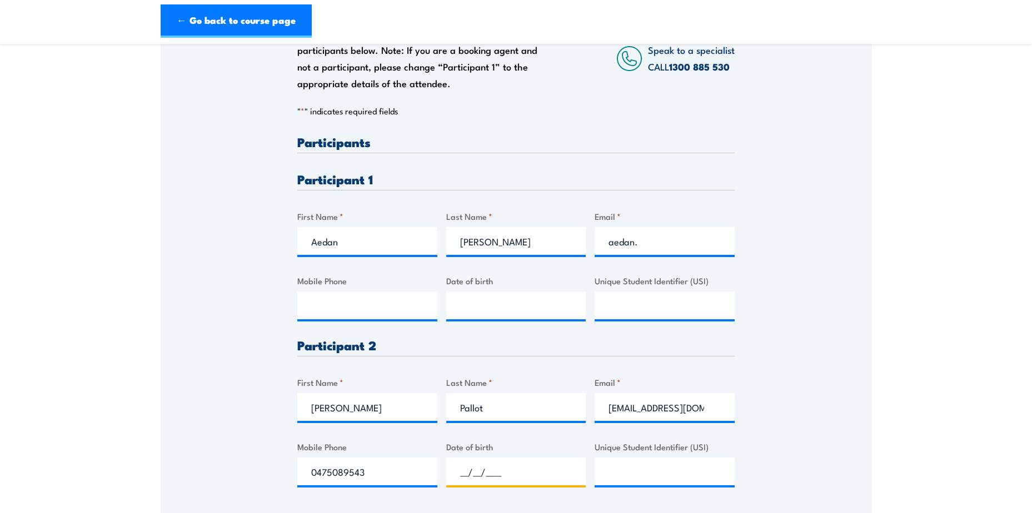
click at [505, 468] on input "__/__/____" at bounding box center [516, 472] width 140 height 28
type input "11/06/2003"
click at [793, 373] on div "Please provide names and contact details for each of the participants below. No…" at bounding box center [516, 247] width 711 height 523
click at [470, 305] on input "__/__/____" at bounding box center [516, 306] width 140 height 28
type input "21/01/2000"
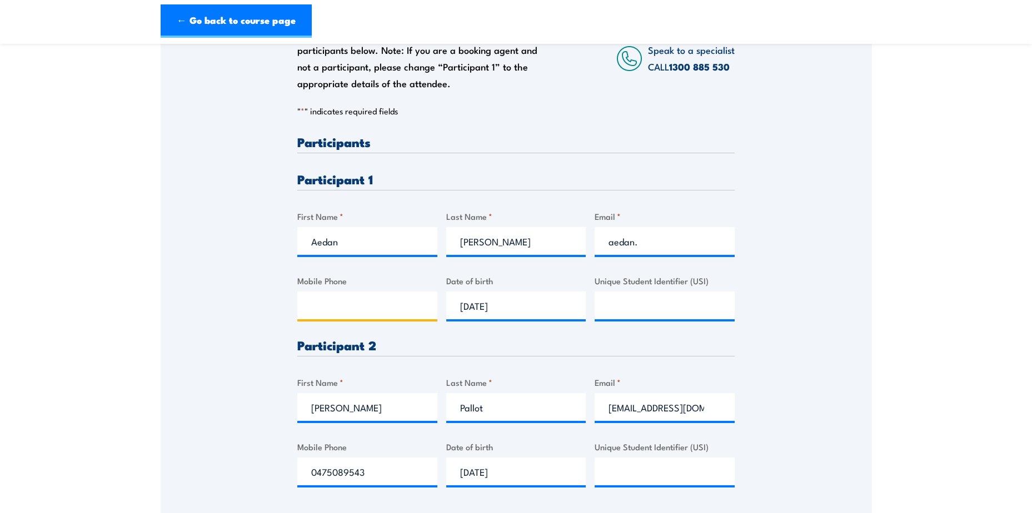
click at [363, 300] on input "Mobile Phone" at bounding box center [367, 306] width 140 height 28
click at [628, 472] on input "Unique Student Identifier (USI)" at bounding box center [665, 472] width 140 height 28
type input "WG2PU5H4WM"
click at [857, 503] on div "Please provide names and contact details for each of the participants below. No…" at bounding box center [516, 247] width 711 height 523
drag, startPoint x: 682, startPoint y: 473, endPoint x: 609, endPoint y: 473, distance: 72.8
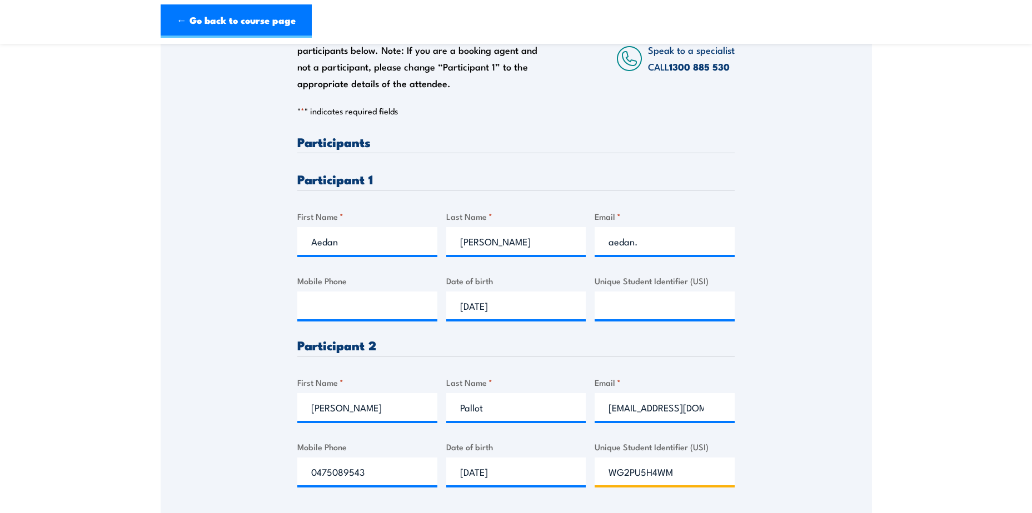
click at [609, 473] on input "WG2PU5H4WM" at bounding box center [665, 472] width 140 height 28
click at [309, 307] on input "Mobile Phone" at bounding box center [367, 306] width 140 height 28
click at [660, 244] on input "aedan." at bounding box center [665, 241] width 140 height 28
click at [654, 248] on input "aedan." at bounding box center [665, 241] width 140 height 28
drag, startPoint x: 645, startPoint y: 246, endPoint x: 603, endPoint y: 246, distance: 42.2
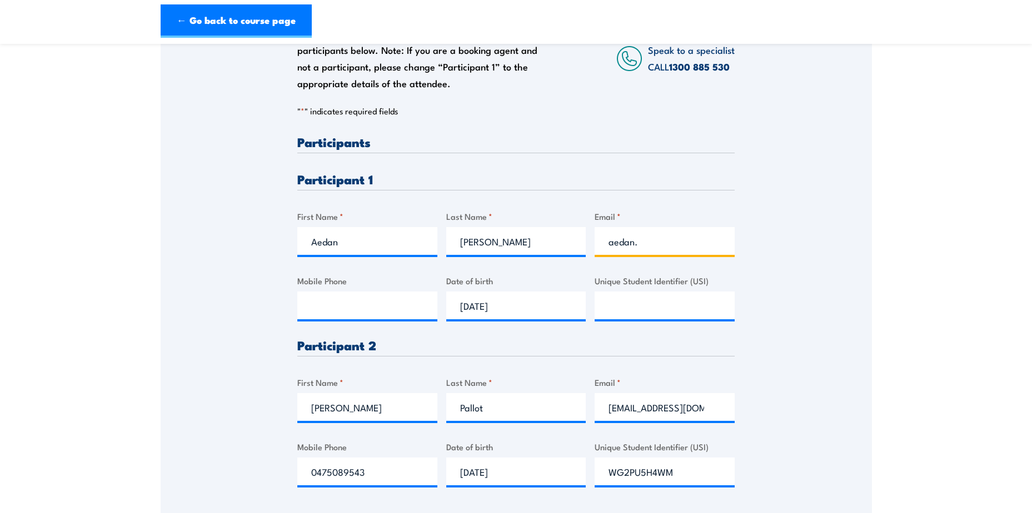
click at [603, 246] on input "aedan." at bounding box center [665, 241] width 140 height 28
paste input "aedanramage74@gmail.com"
type input "aedanramage74@gmail.com"
click at [395, 311] on input "Mobile Phone" at bounding box center [367, 306] width 140 height 28
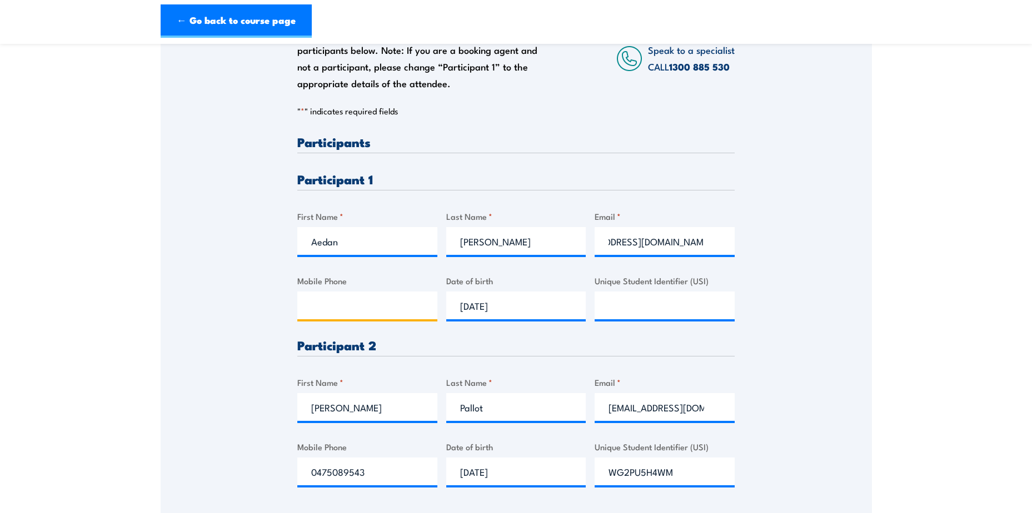
scroll to position [0, 0]
click at [357, 303] on input "Mobile Phone" at bounding box center [367, 306] width 140 height 28
paste input "0466 451 046"
click at [662, 307] on input "Unique Student Identifier (USI)" at bounding box center [665, 306] width 140 height 28
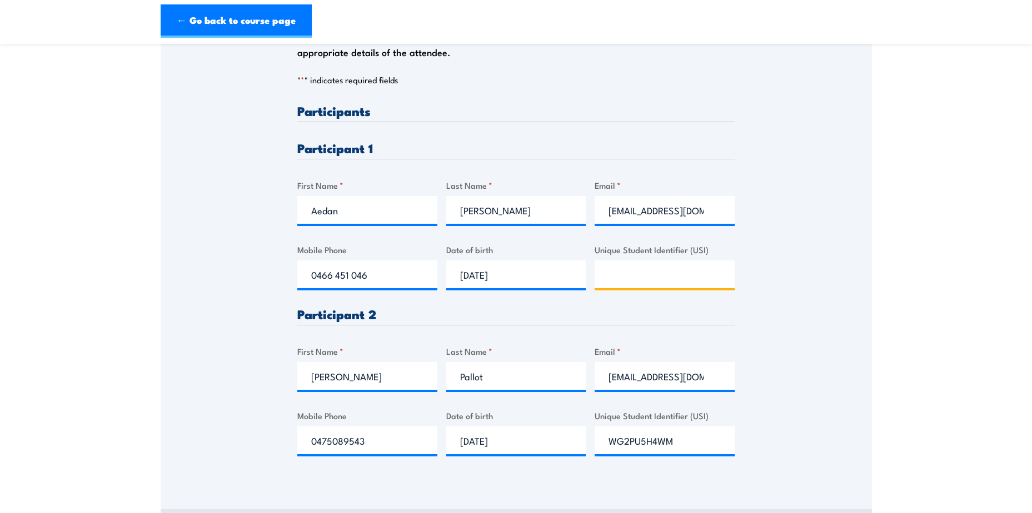
scroll to position [278, 0]
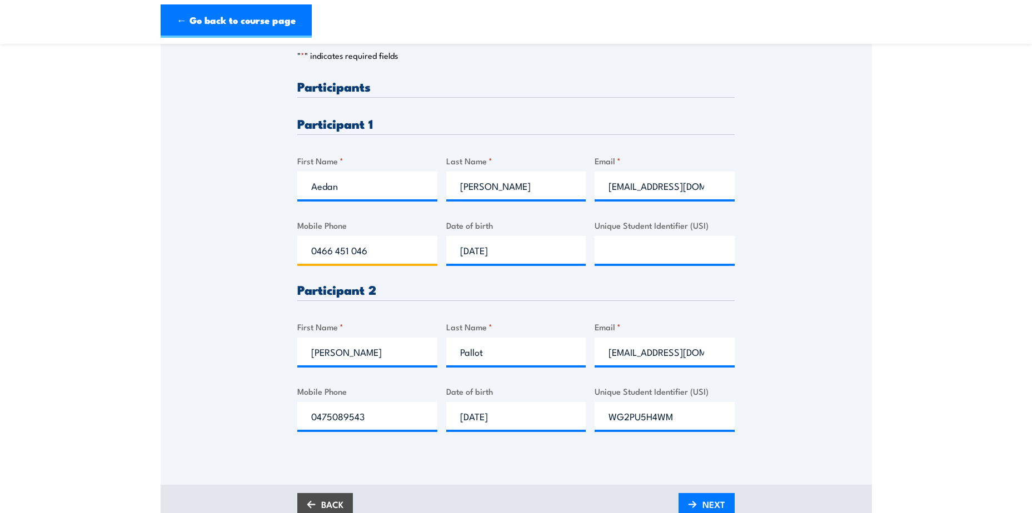
click at [370, 249] on input "0466 451 046" at bounding box center [367, 250] width 140 height 28
click at [372, 254] on input "0466 451 046" at bounding box center [367, 250] width 140 height 28
click at [356, 251] on input "0466 451046" at bounding box center [367, 250] width 140 height 28
type input "0466451046"
click at [845, 282] on div "Please provide names and contact details for each of the participants below. No…" at bounding box center [516, 192] width 711 height 523
